Goal: Task Accomplishment & Management: Complete application form

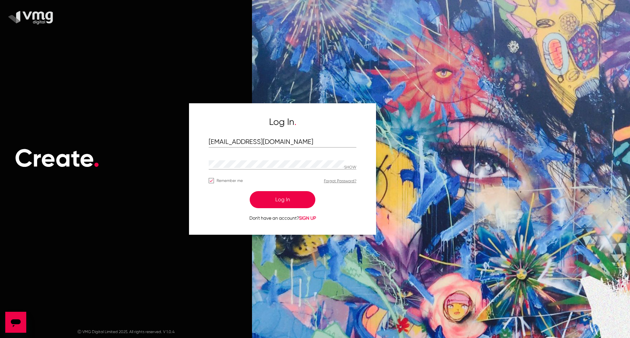
click at [295, 196] on button "Log In" at bounding box center [283, 199] width 66 height 17
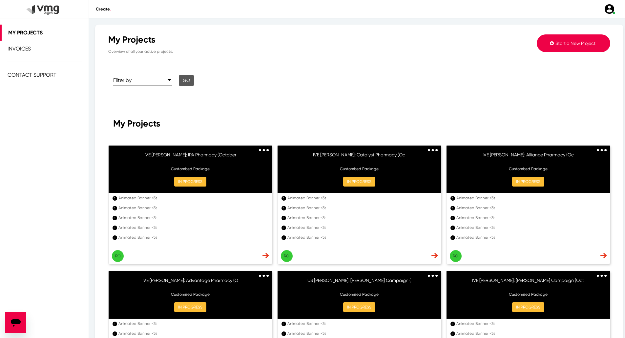
click at [554, 38] on button "Start a New Project" at bounding box center [572, 43] width 73 height 18
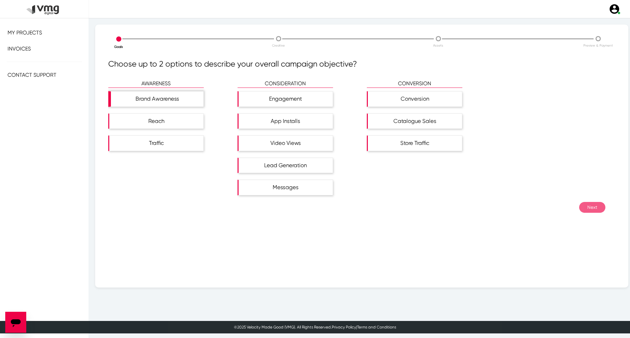
click at [151, 96] on div "Brand Awareness" at bounding box center [157, 98] width 92 height 15
drag, startPoint x: 163, startPoint y: 116, endPoint x: 197, endPoint y: 132, distance: 38.4
click at [163, 116] on div "Reach" at bounding box center [156, 121] width 94 height 15
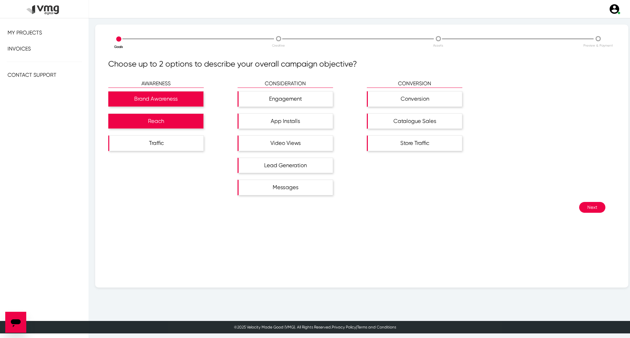
click at [585, 208] on button "Next" at bounding box center [592, 207] width 26 height 11
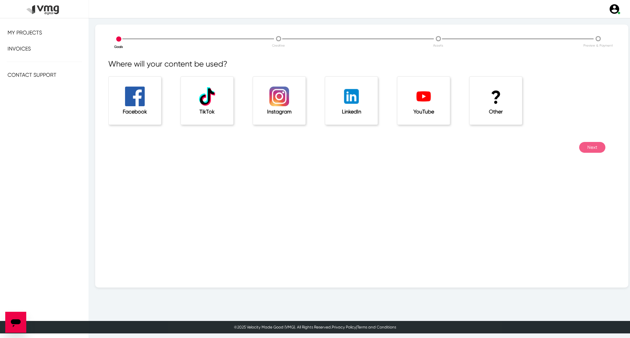
click at [492, 102] on h1 "?" at bounding box center [495, 98] width 26 height 22
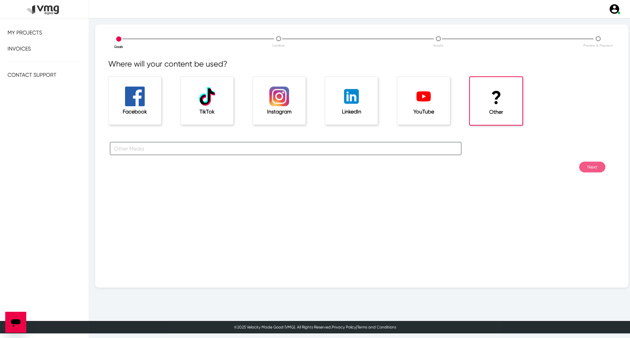
click at [334, 144] on input "text" at bounding box center [285, 148] width 351 height 13
type input "For [PERSON_NAME] Campaigns"
click at [585, 165] on button "Next" at bounding box center [592, 167] width 26 height 11
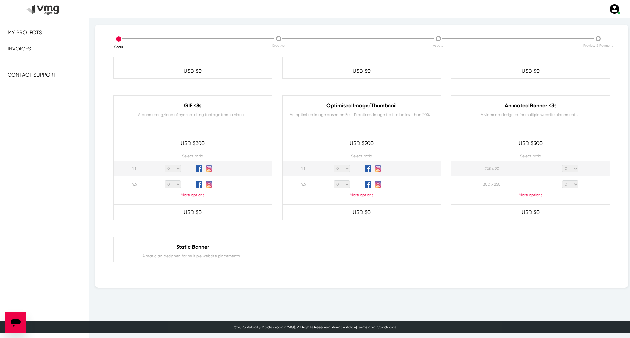
scroll to position [295, 0]
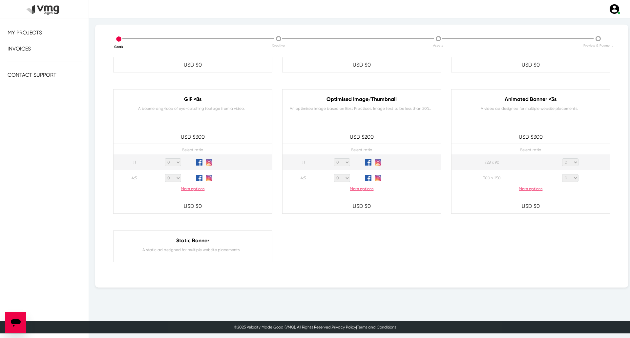
click at [528, 189] on p "More options" at bounding box center [530, 189] width 158 height 6
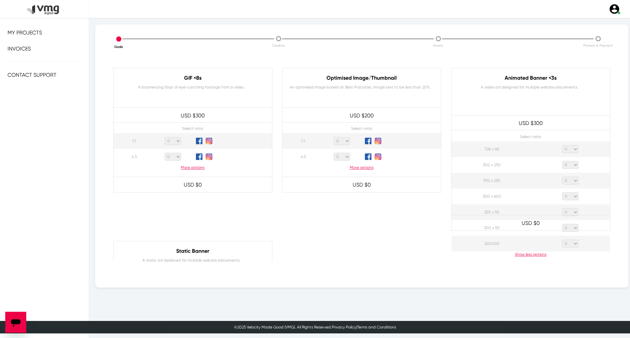
scroll to position [328, 0]
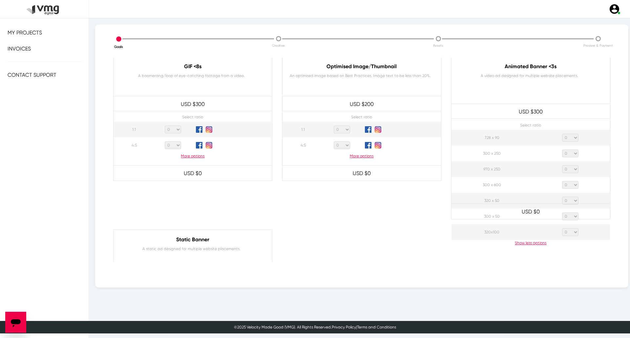
click at [572, 154] on select "0 1 2 3 4 5 6 7 8 9 10 11 12 13 14 15 16 17 18 19 20" at bounding box center [570, 154] width 16 height 8
select select "1"
click at [562, 150] on select "0 1 2 3 4 5 6 7 8 9 10 11 12 13 14 15 16 17 18 19 20" at bounding box center [570, 154] width 16 height 8
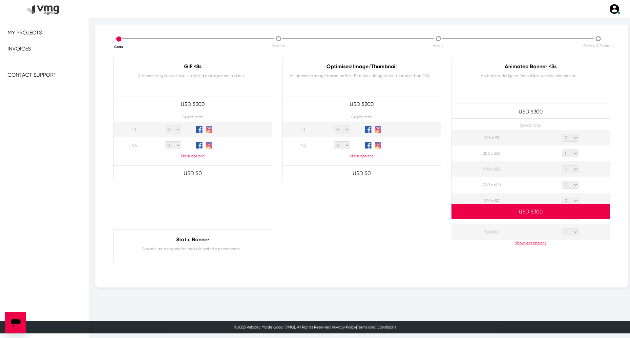
click at [566, 168] on select "0 1 2 3 4 5 6 7 8 9 10 11 12 13 14 15 16 17 18 19 20" at bounding box center [570, 169] width 16 height 8
select select "1"
click at [562, 165] on select "0 1 2 3 4 5 6 7 8 9 10 11 12 13 14 15 16 17 18 19 20" at bounding box center [570, 169] width 16 height 8
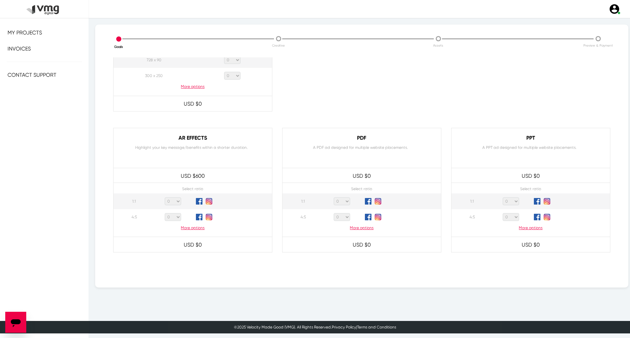
scroll to position [598, 0]
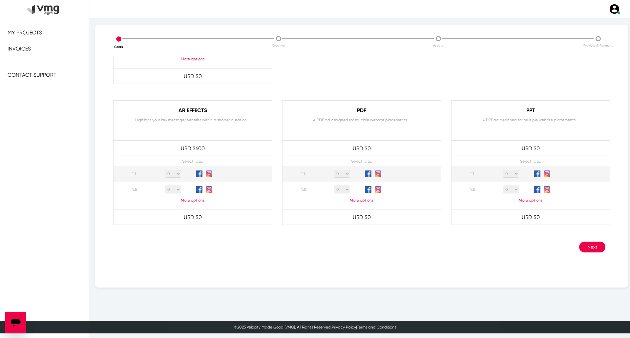
click at [579, 250] on button "Next" at bounding box center [592, 247] width 26 height 11
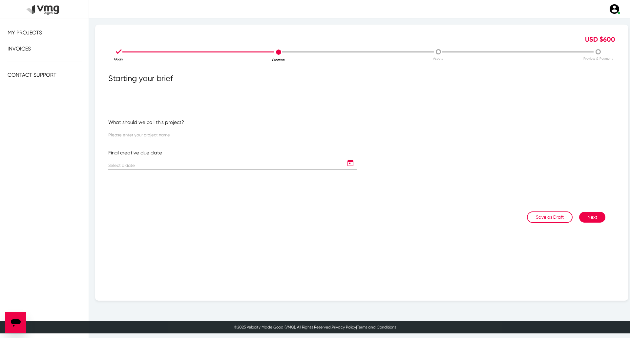
click at [226, 133] on input "text" at bounding box center [232, 135] width 249 height 5
paste input "US [PERSON_NAME]: [PERSON_NAME] New Template Design for [DATE]-[DATE]"
type input "US [PERSON_NAME]: [PERSON_NAME] New Template Design for [DATE]-[DATE]"
click at [345, 166] on icon "Open calendar" at bounding box center [350, 163] width 10 height 8
click at [193, 184] on button "Next month" at bounding box center [197, 183] width 13 height 13
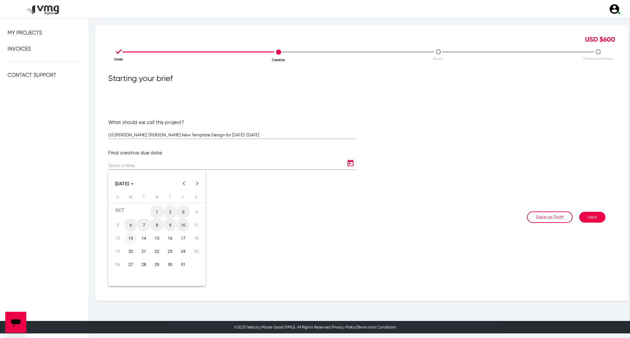
click at [132, 237] on div "13" at bounding box center [131, 238] width 12 height 12
type input "[DATE]"
click at [588, 218] on button "Next" at bounding box center [592, 217] width 26 height 11
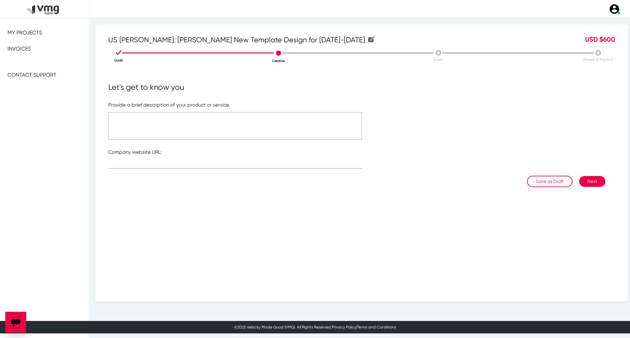
click at [214, 131] on textarea at bounding box center [234, 126] width 253 height 28
type textarea "F"
type textarea "Please refer to the attached file"
click at [239, 164] on input "text" at bounding box center [234, 164] width 253 height 5
click at [259, 160] on div "ca" at bounding box center [234, 162] width 253 height 13
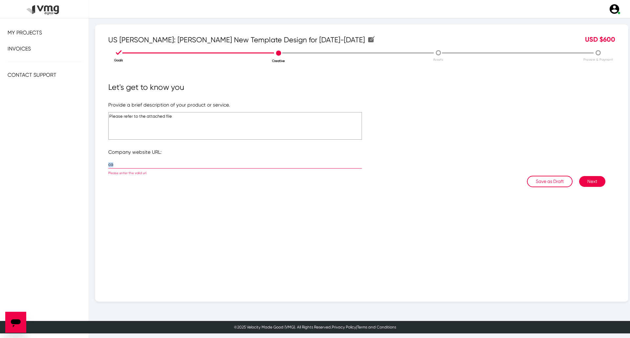
click at [259, 160] on div "ca" at bounding box center [234, 162] width 253 height 13
paste input "[URL][DOMAIN_NAME]"
type input "[URL][DOMAIN_NAME]"
click at [585, 180] on button "Next" at bounding box center [592, 181] width 26 height 11
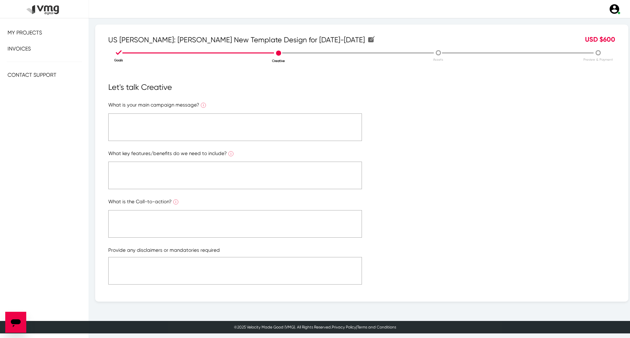
click at [225, 131] on textarea at bounding box center [234, 127] width 253 height 28
type textarea "Please refer to the attached file"
click at [210, 169] on textarea at bounding box center [234, 176] width 253 height 28
paste textarea "Please refer to the attached file"
type textarea "Please refer to the attached file"
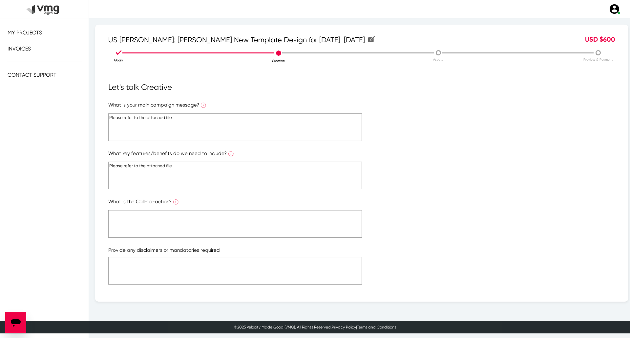
click at [216, 221] on textarea at bounding box center [234, 224] width 253 height 28
paste textarea "Please refer to the attached file"
type textarea "Please refer to the attached file"
paste textarea "Please refer to the attached file"
click at [218, 278] on textarea "Please refer to the attached file" at bounding box center [234, 271] width 253 height 28
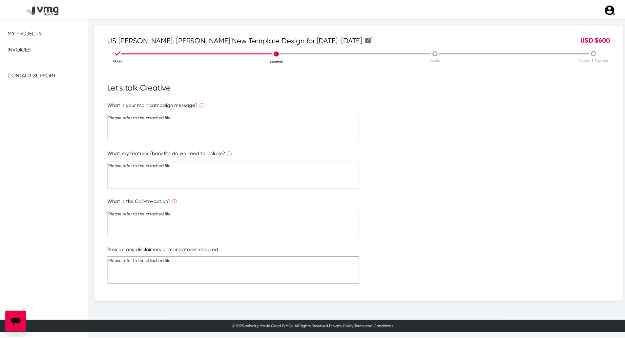
scroll to position [71, 0]
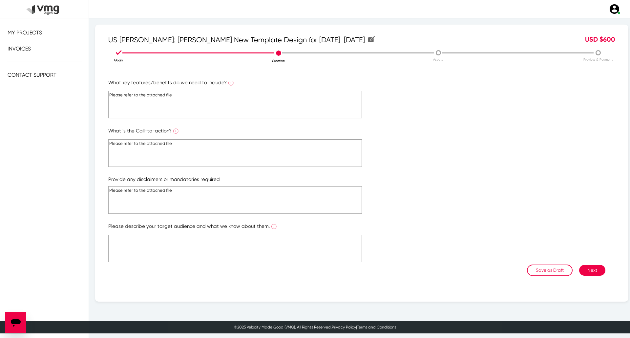
type textarea "Please refer to the attached file"
click at [242, 244] on textarea at bounding box center [234, 249] width 253 height 28
paste textarea "Please refer to the attached file"
type textarea "Please refer to the attached file"
click at [586, 271] on button "Next" at bounding box center [592, 270] width 26 height 11
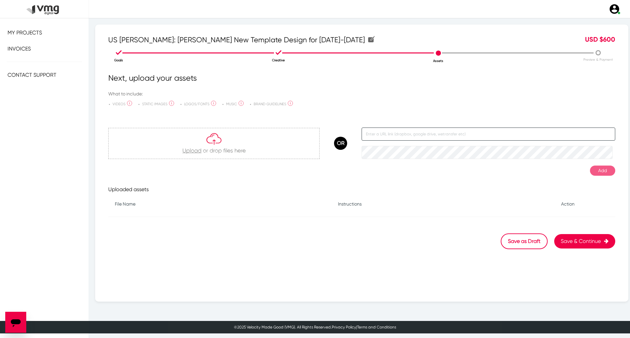
click at [373, 131] on input "text" at bounding box center [487, 134] width 253 height 13
paste input "[URL][DOMAIN_NAME]"
type input "[URL][DOMAIN_NAME]"
click at [602, 168] on button "Add" at bounding box center [602, 171] width 25 height 10
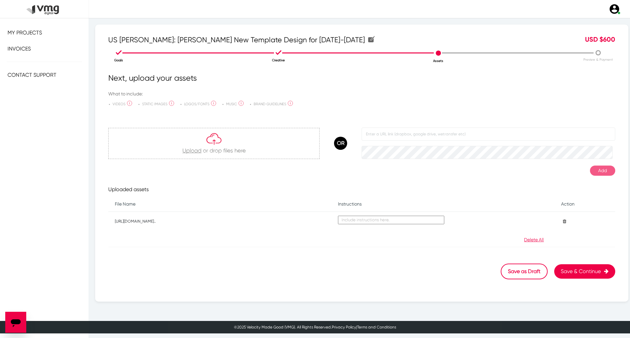
click at [587, 275] on button "Save & Continue" at bounding box center [584, 271] width 61 height 14
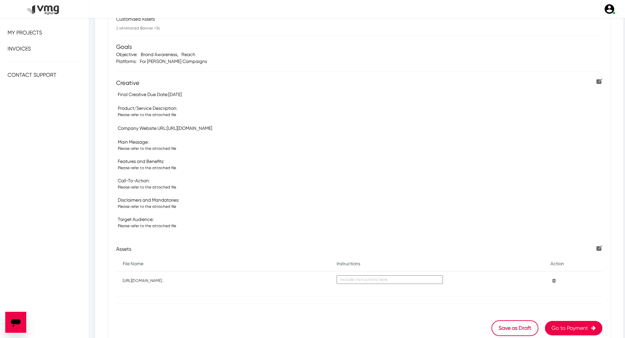
scroll to position [126, 0]
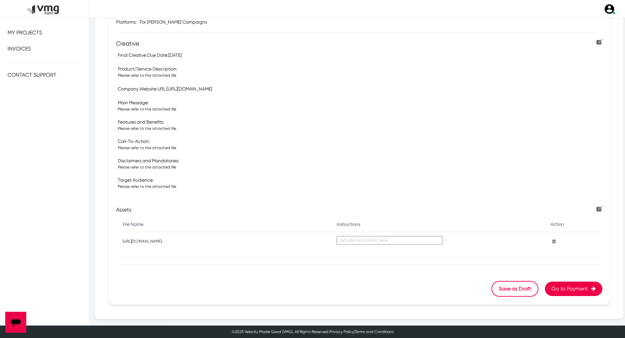
click at [547, 283] on button "Go to Payment" at bounding box center [573, 289] width 57 height 14
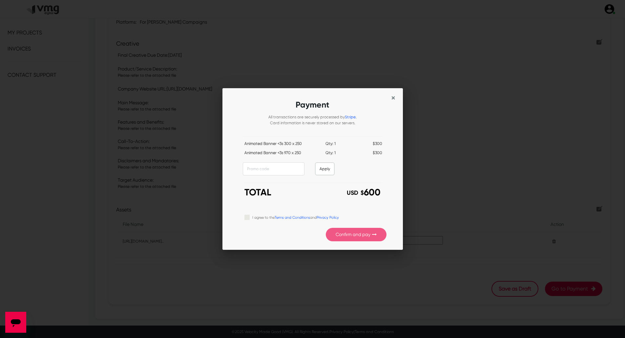
scroll to position [0, 0]
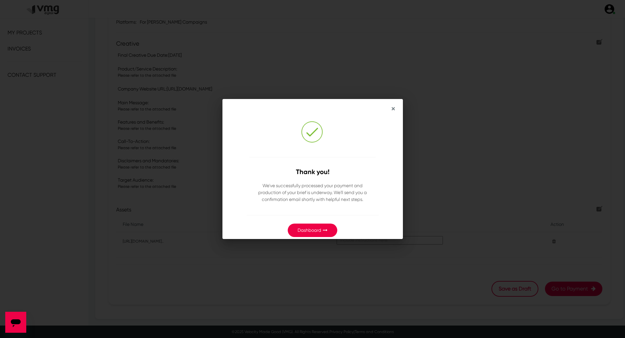
click at [318, 227] on button "Dashboard" at bounding box center [313, 230] width 50 height 13
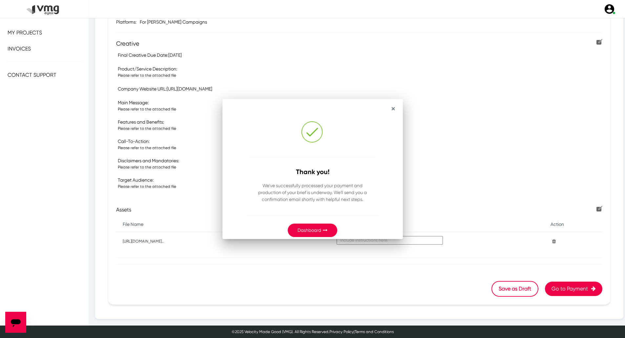
scroll to position [126, 0]
